Goal: Information Seeking & Learning: Check status

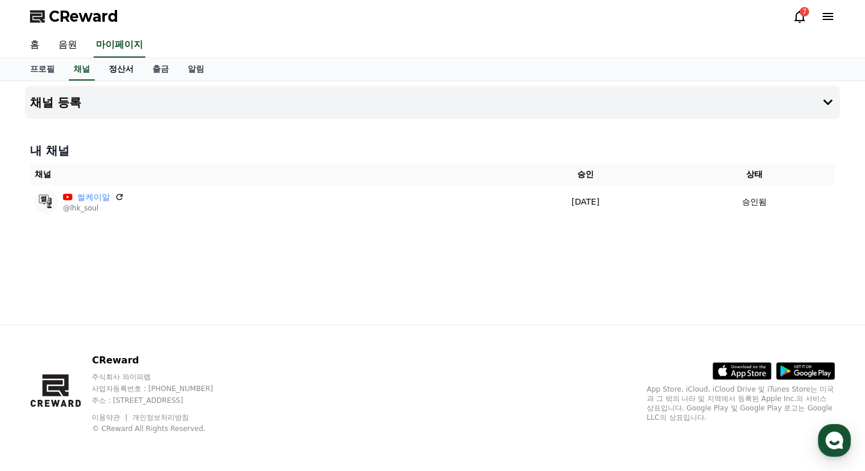
click at [106, 74] on link "정산서" at bounding box center [121, 69] width 44 height 22
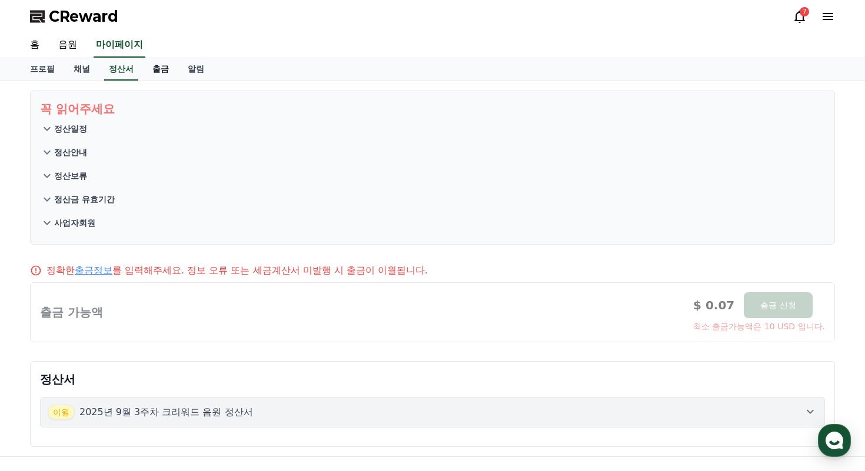
click at [144, 75] on link "출금" at bounding box center [160, 69] width 35 height 22
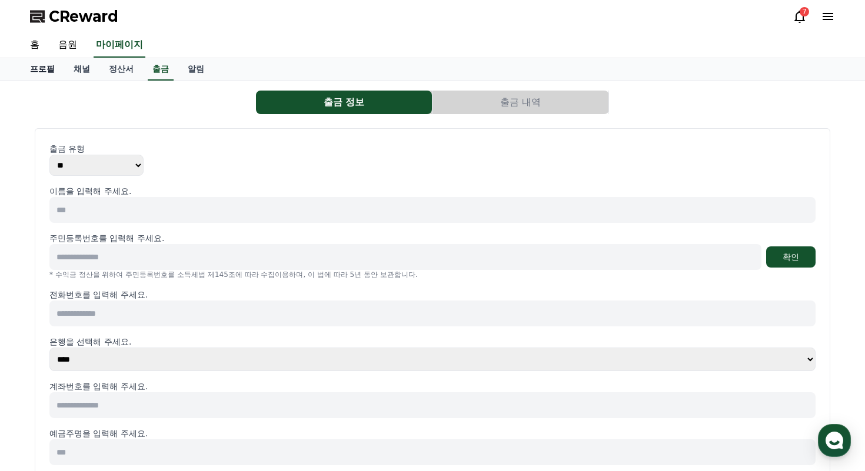
click at [45, 66] on link "프로필" at bounding box center [43, 69] width 44 height 22
select select "**********"
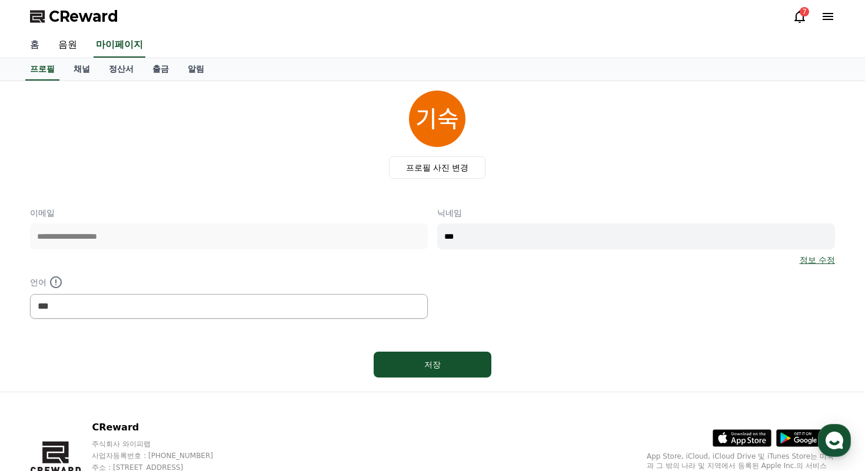
click at [31, 45] on link "홈" at bounding box center [35, 45] width 28 height 25
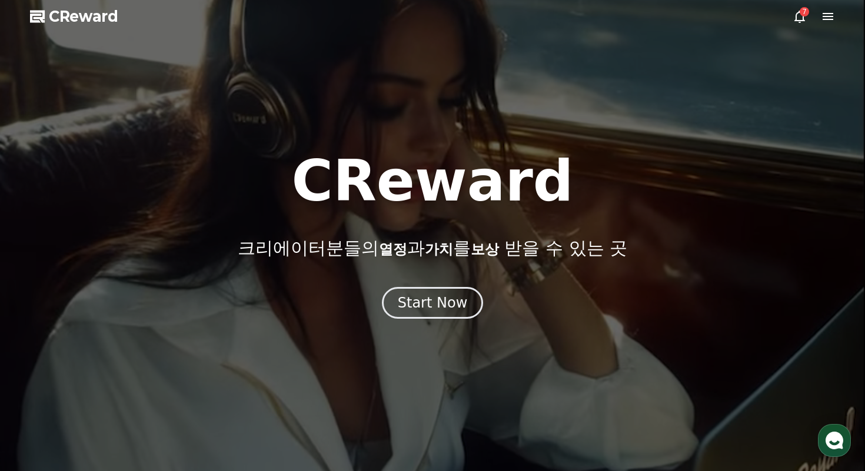
select select "**********"
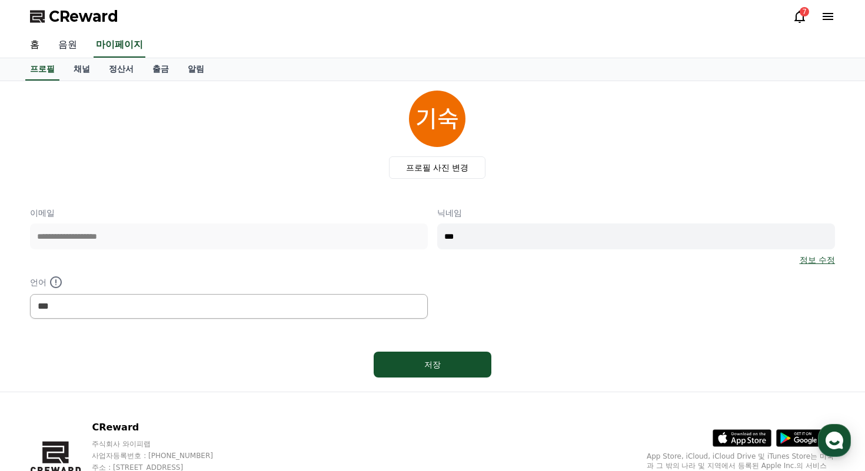
click at [73, 52] on link "음원" at bounding box center [68, 45] width 38 height 25
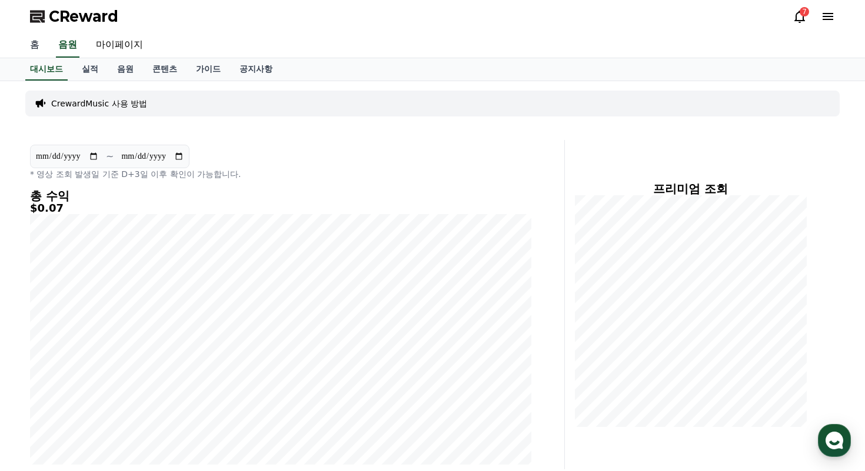
click at [36, 45] on link "홈" at bounding box center [35, 45] width 28 height 25
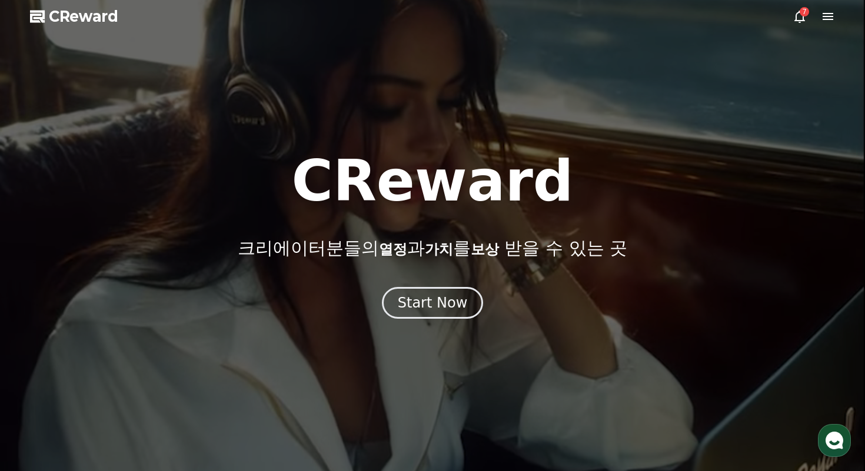
click at [59, 45] on div at bounding box center [432, 235] width 865 height 471
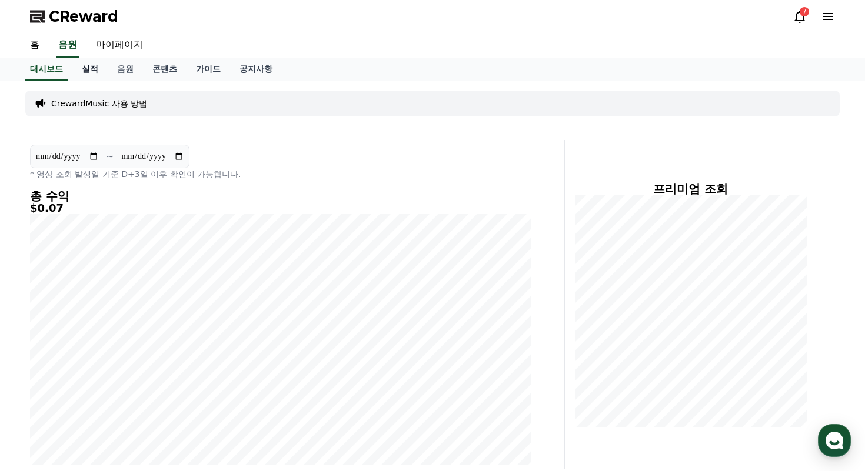
click at [81, 61] on link "실적" at bounding box center [89, 69] width 35 height 22
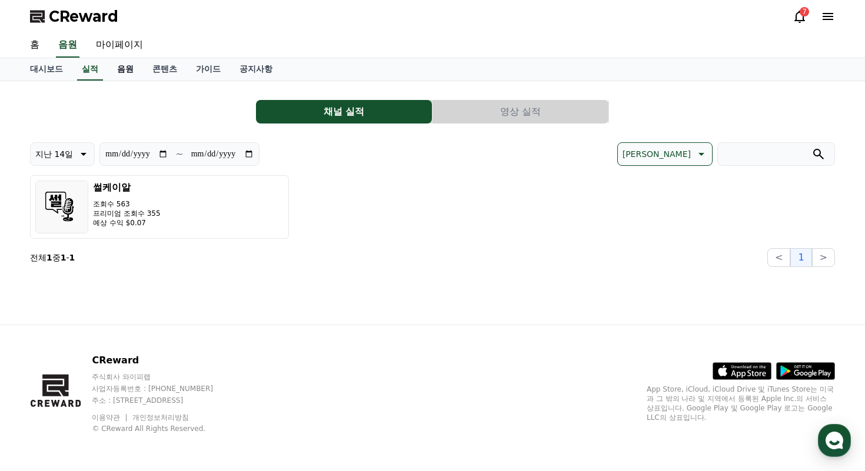
click at [116, 72] on link "음원" at bounding box center [125, 69] width 35 height 22
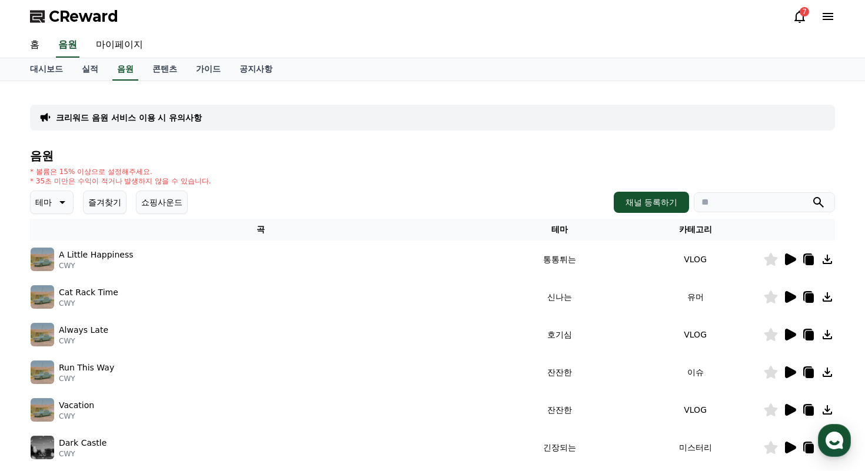
click at [788, 262] on icon at bounding box center [790, 260] width 11 height 12
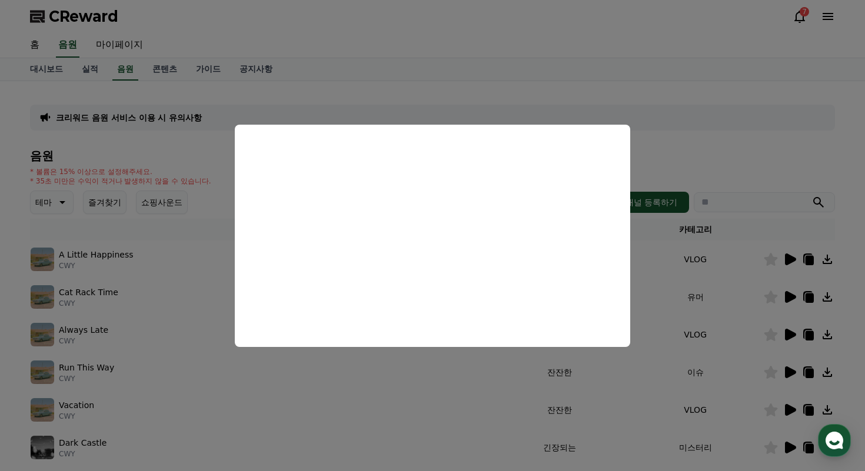
click at [690, 285] on button "close modal" at bounding box center [432, 235] width 865 height 471
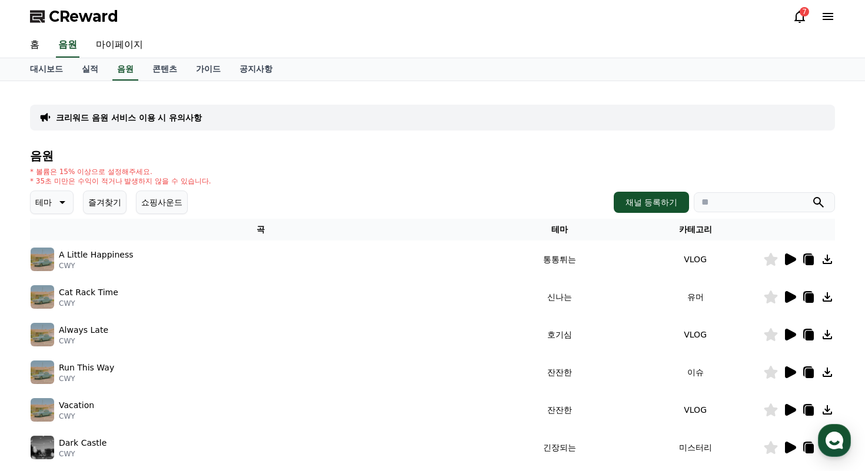
click at [784, 299] on icon at bounding box center [789, 297] width 14 height 14
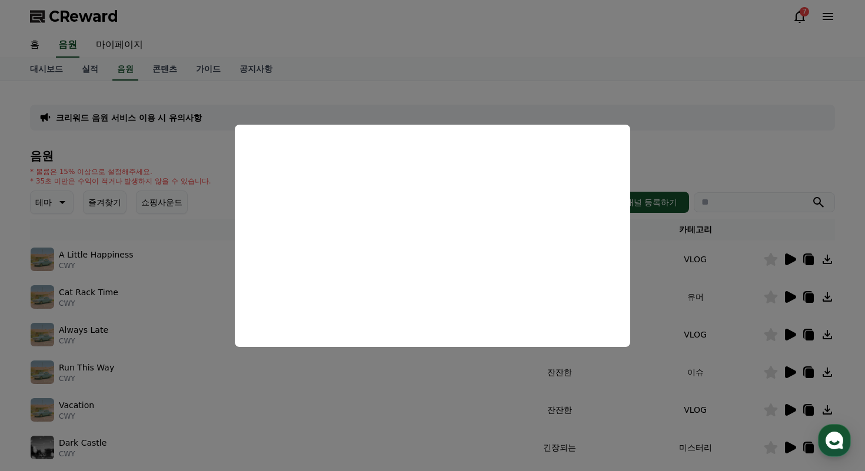
click at [789, 331] on button "close modal" at bounding box center [432, 235] width 865 height 471
click at [789, 336] on icon at bounding box center [790, 335] width 11 height 12
click at [789, 373] on button "close modal" at bounding box center [432, 235] width 865 height 471
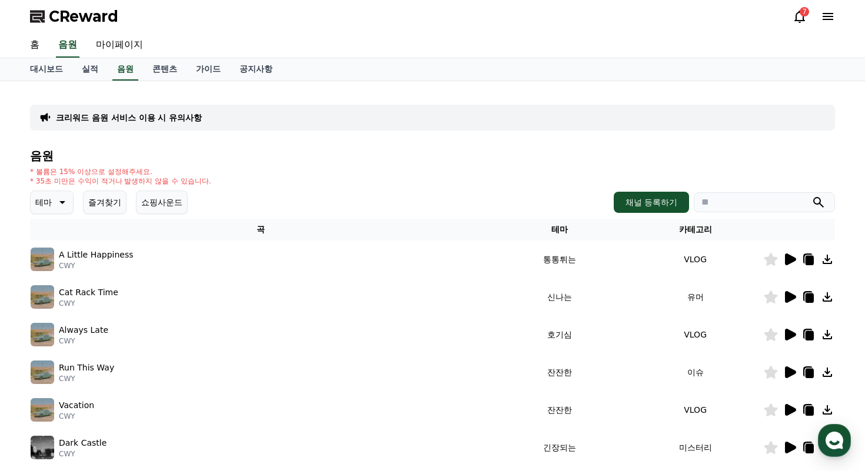
click at [789, 373] on icon at bounding box center [790, 372] width 11 height 12
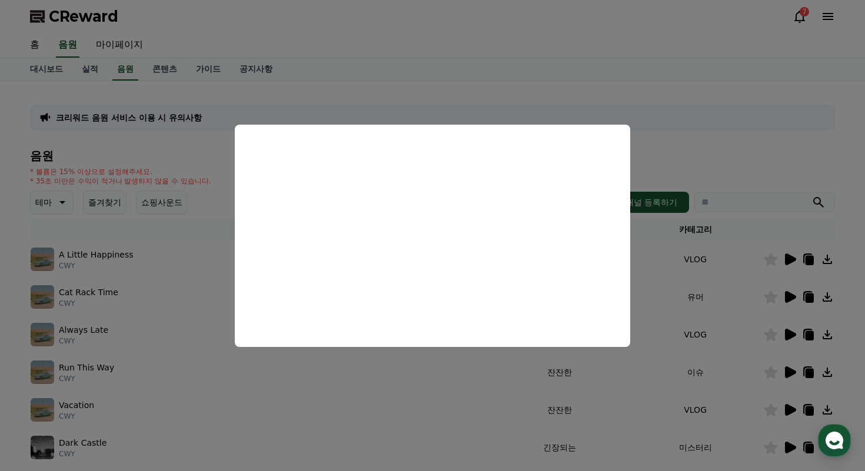
click at [792, 414] on button "close modal" at bounding box center [432, 235] width 865 height 471
click at [792, 412] on icon at bounding box center [790, 410] width 11 height 12
click at [656, 89] on button "close modal" at bounding box center [432, 235] width 865 height 471
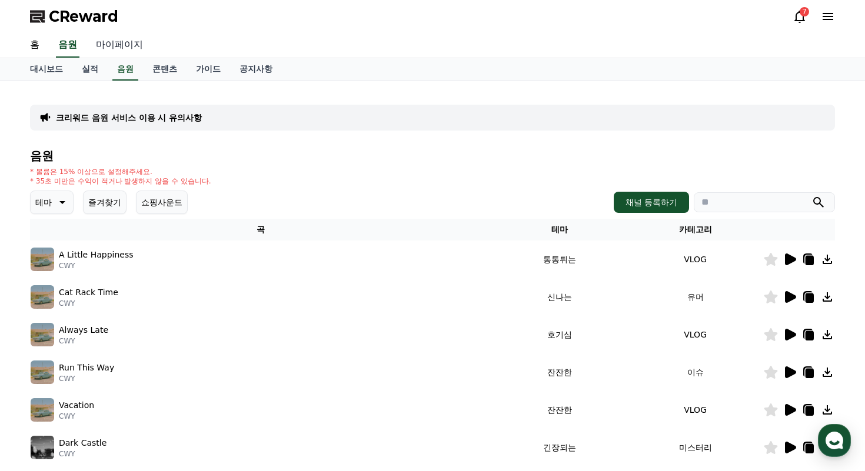
click at [105, 44] on link "마이페이지" at bounding box center [119, 45] width 66 height 25
select select "**********"
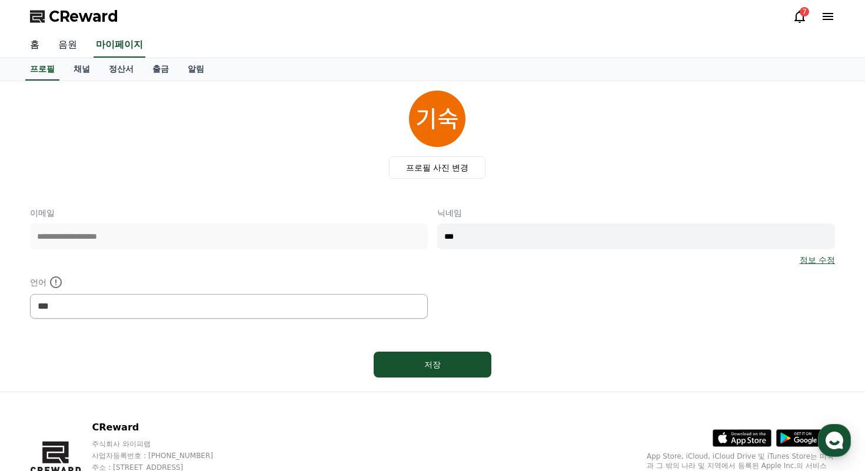
click at [72, 42] on link "음원" at bounding box center [68, 45] width 38 height 25
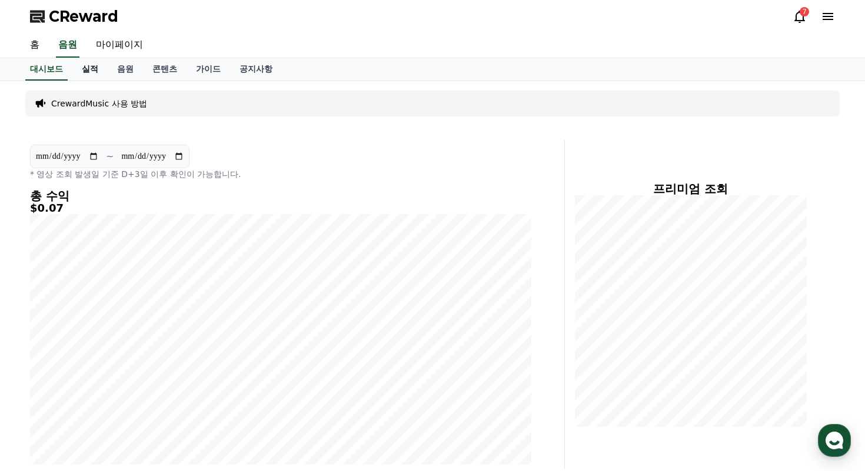
click at [83, 72] on link "실적" at bounding box center [89, 69] width 35 height 22
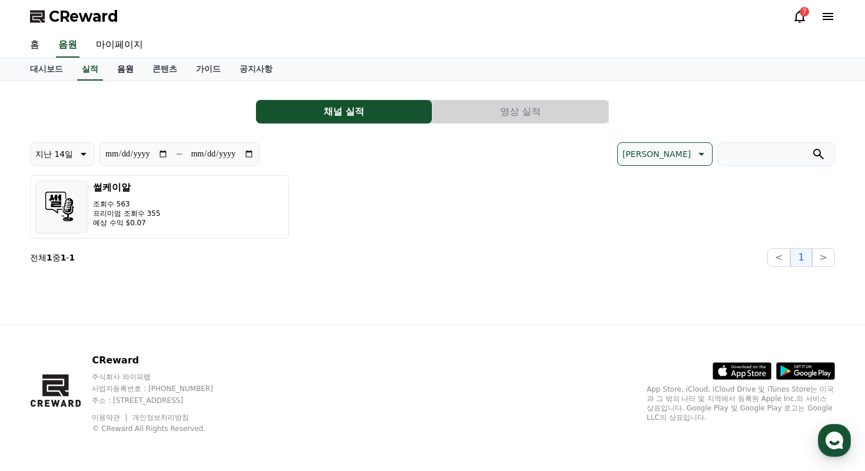
click at [124, 73] on link "음원" at bounding box center [125, 69] width 35 height 22
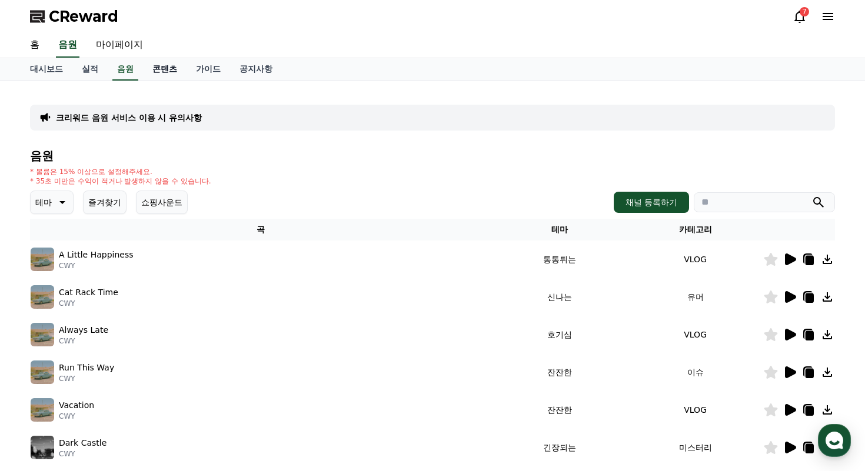
click at [163, 75] on link "콘텐츠" at bounding box center [165, 69] width 44 height 22
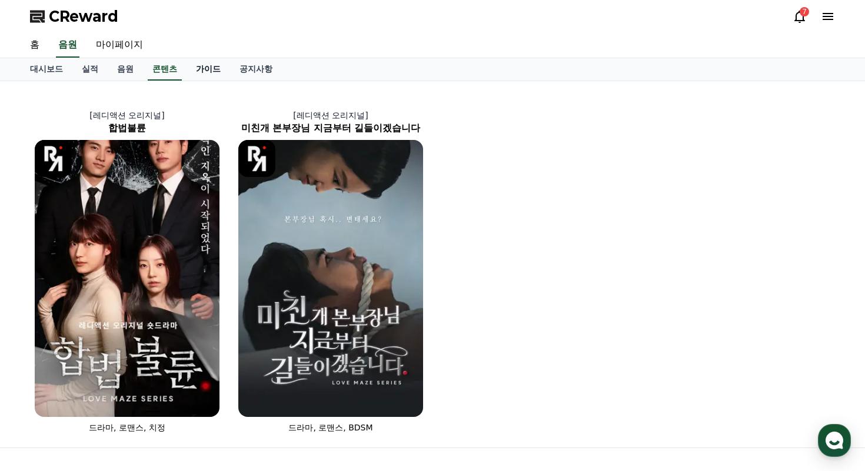
click at [208, 75] on link "가이드" at bounding box center [208, 69] width 44 height 22
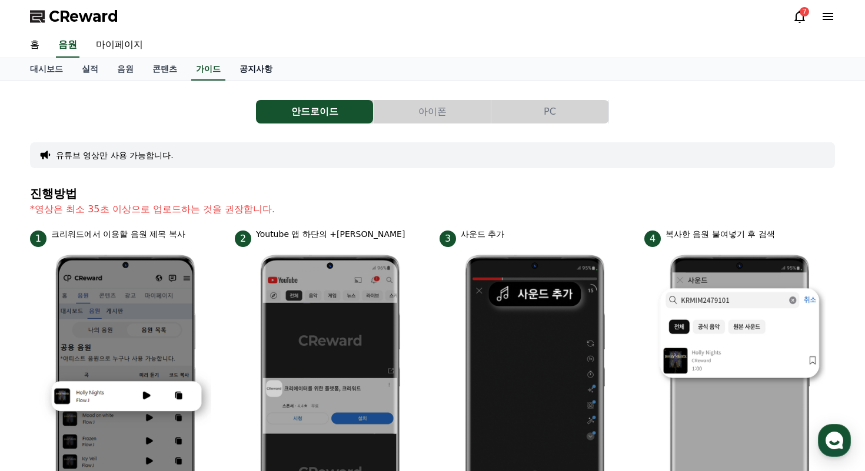
click at [235, 73] on link "공지사항" at bounding box center [256, 69] width 52 height 22
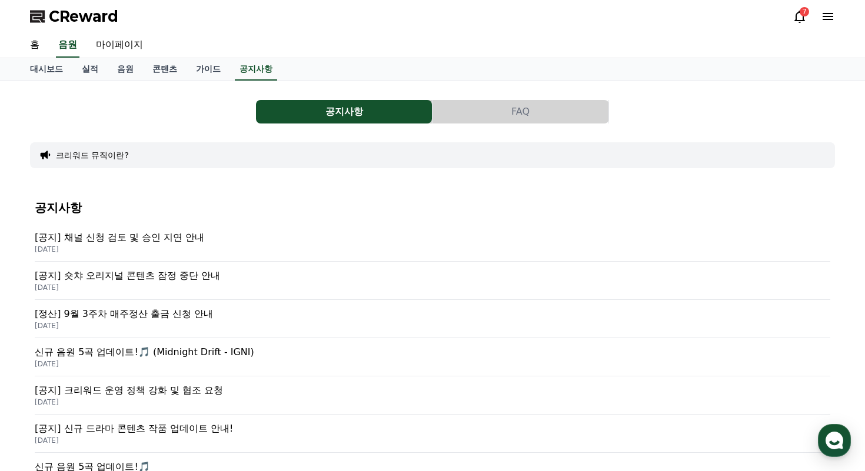
click at [802, 16] on icon at bounding box center [799, 17] width 11 height 12
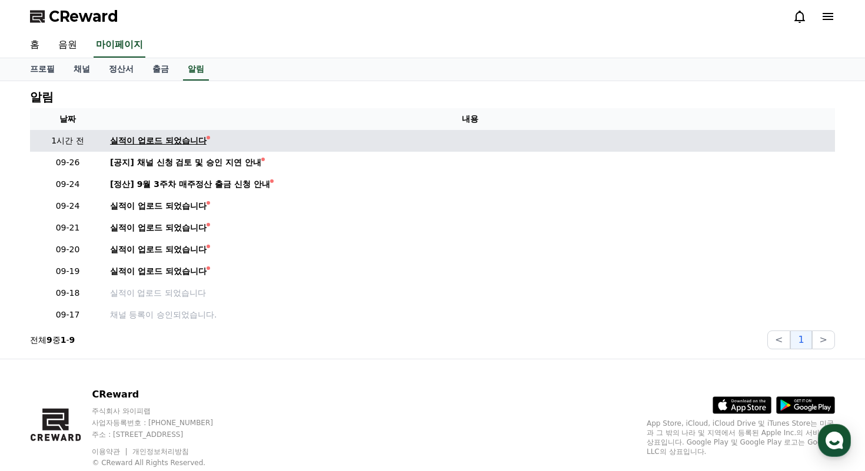
click at [189, 144] on div "실적이 업로드 되었습니다" at bounding box center [158, 141] width 96 height 12
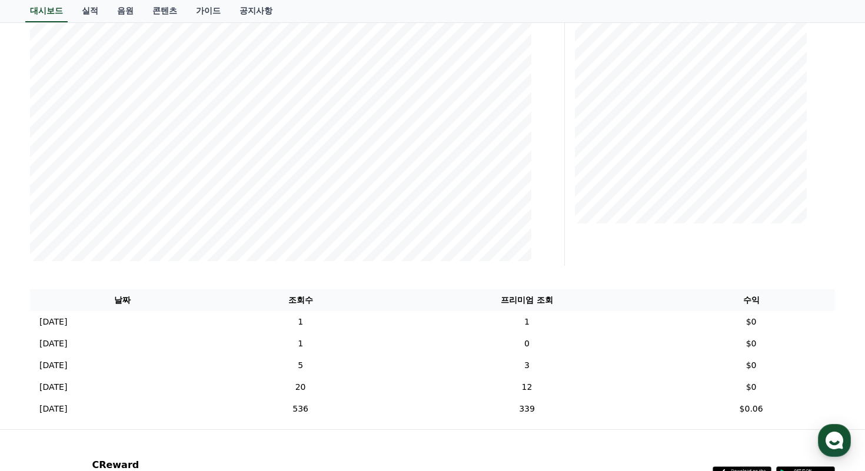
scroll to position [205, 0]
click at [306, 289] on th "조회수" at bounding box center [300, 299] width 172 height 22
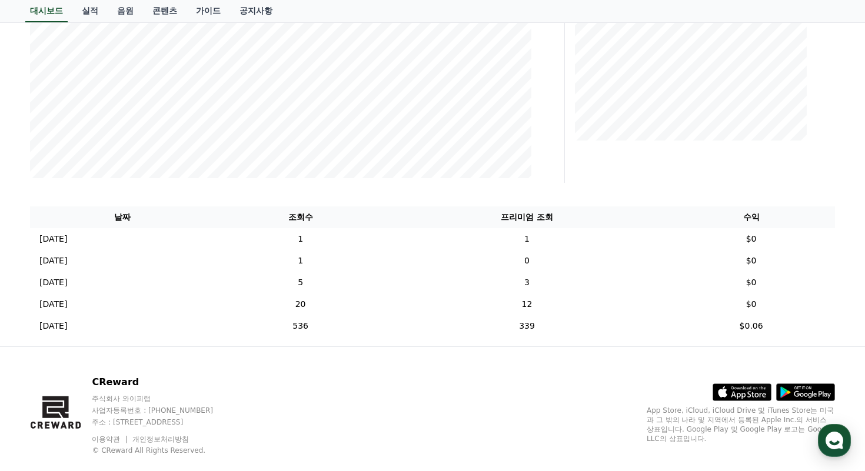
scroll to position [308, 0]
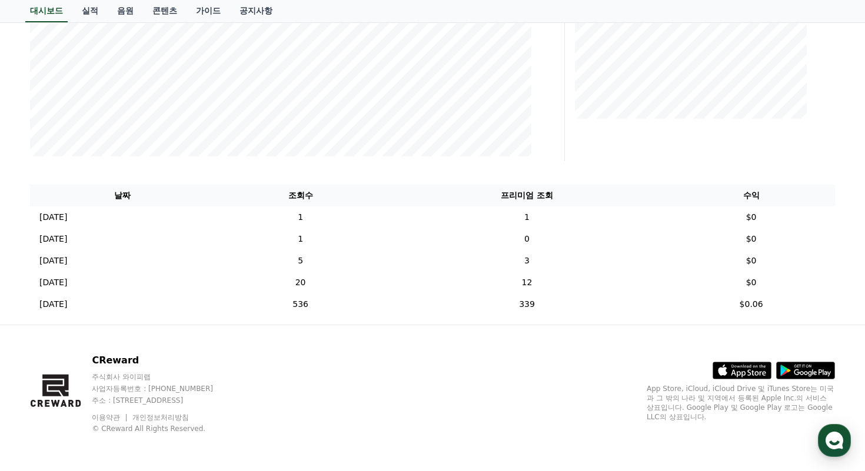
click at [383, 318] on div "날짜 조회수 프리미엄 조회 수익 [DATE] 09/28 1 1 $0 [DATE] 09/21 1 0 $0 [DATE] 09/19 5 3 $0 […" at bounding box center [432, 250] width 814 height 140
click at [369, 312] on td "536" at bounding box center [300, 305] width 172 height 22
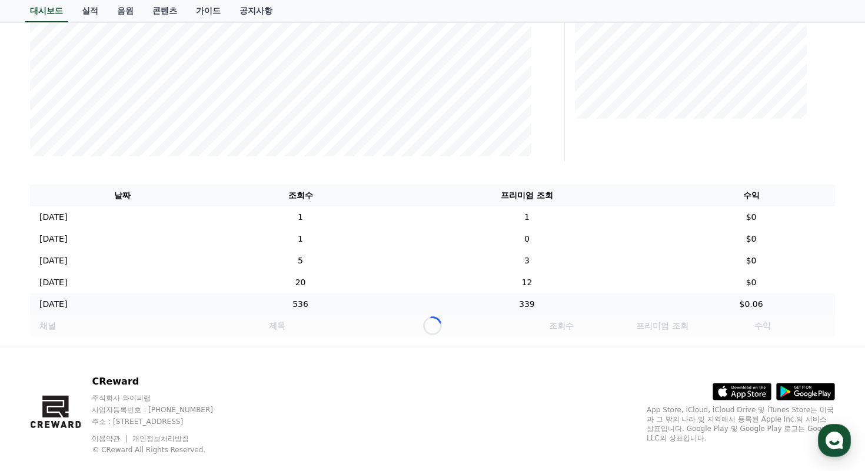
click at [369, 312] on td "536" at bounding box center [300, 305] width 172 height 22
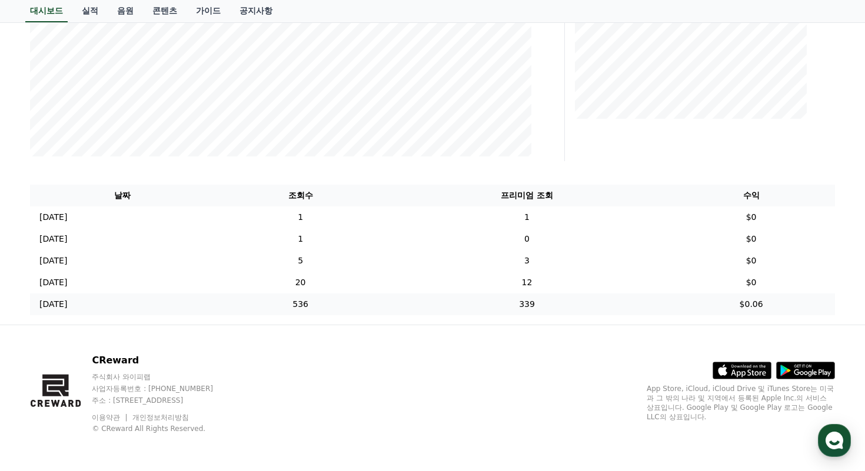
click at [369, 312] on td "536" at bounding box center [300, 305] width 172 height 22
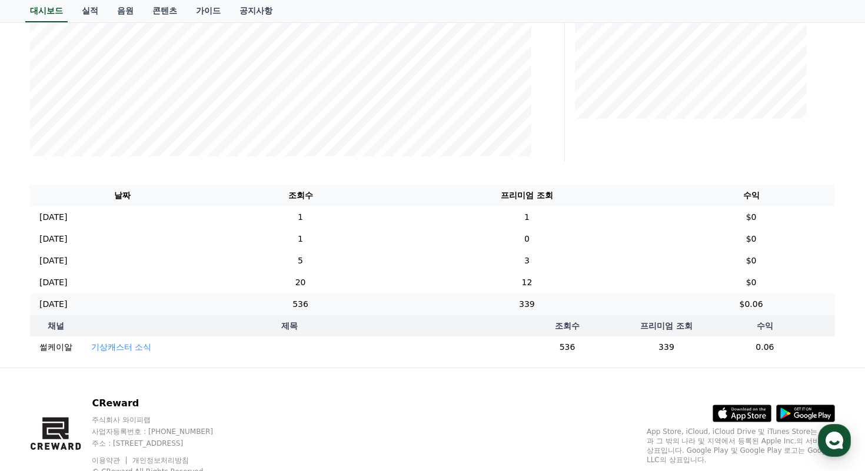
click at [370, 312] on td "536" at bounding box center [300, 305] width 172 height 22
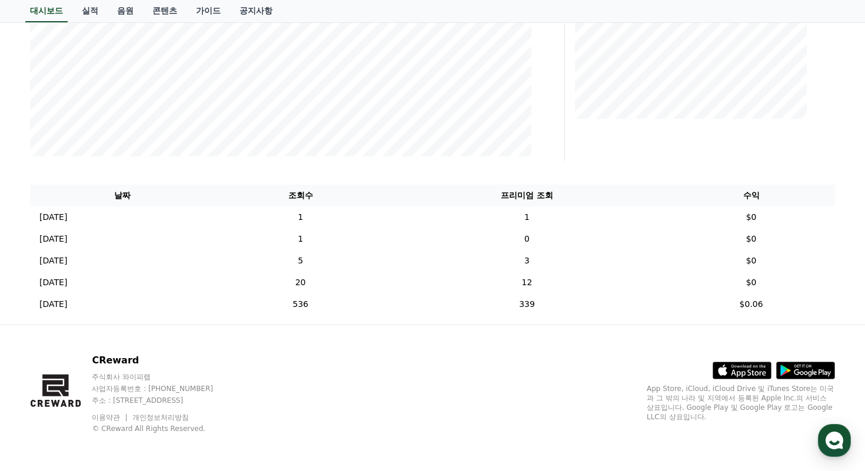
scroll to position [0, 0]
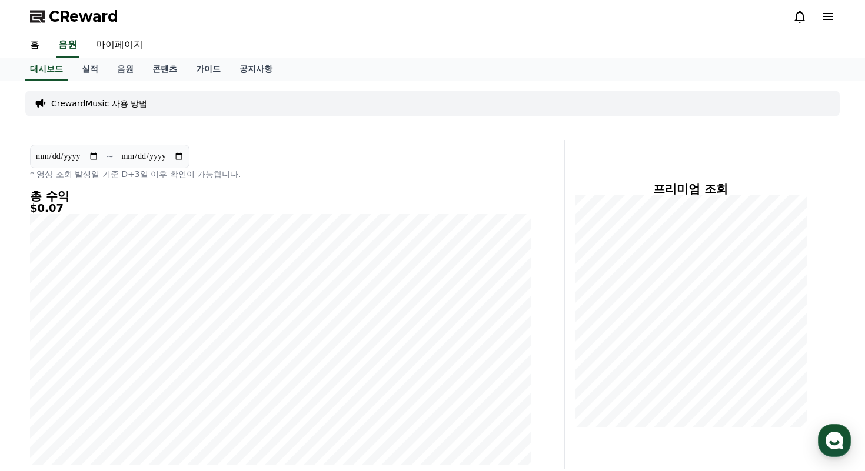
click at [40, 14] on polygon at bounding box center [36, 18] width 12 height 9
